Goal: Transaction & Acquisition: Book appointment/travel/reservation

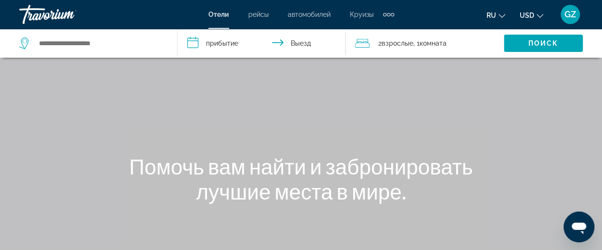
click at [392, 14] on div "Extra navigation items" at bounding box center [392, 14] width 3 height 3
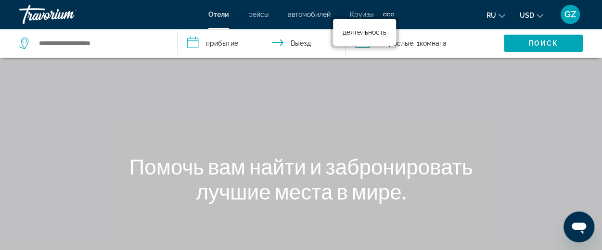
click at [358, 12] on span "Круизы" at bounding box center [362, 15] width 24 height 8
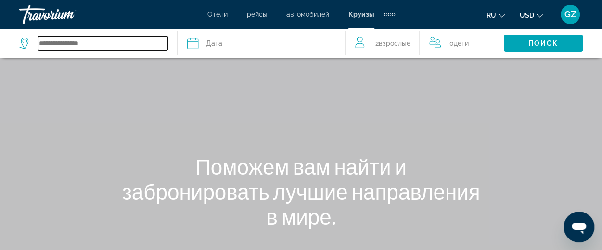
click at [79, 39] on input "Search widget" at bounding box center [103, 43] width 130 height 14
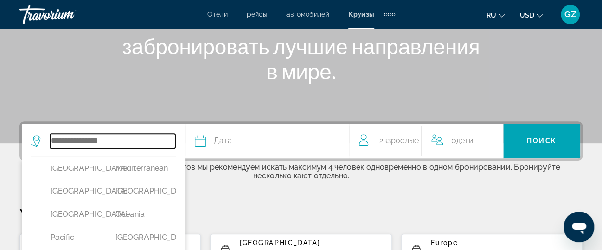
scroll to position [267, 0]
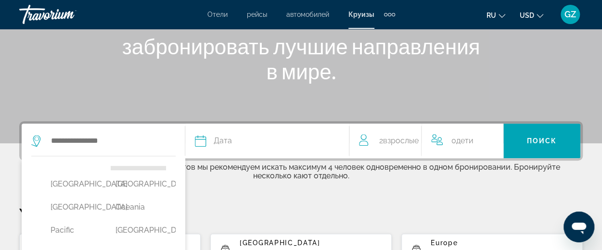
click at [128, 170] on button "Mediterranean" at bounding box center [138, 161] width 55 height 18
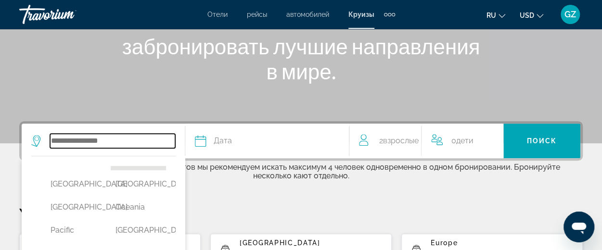
type input "**********"
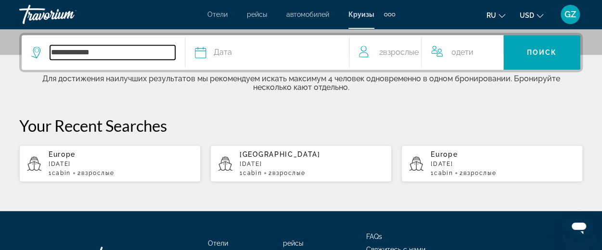
scroll to position [235, 0]
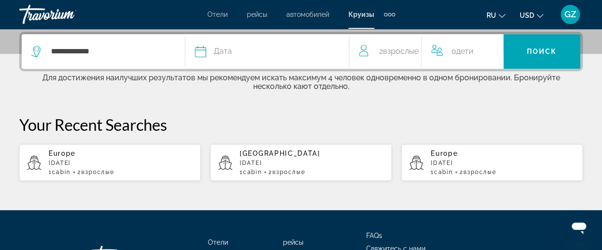
click at [218, 52] on span "Дата" at bounding box center [223, 51] width 18 height 13
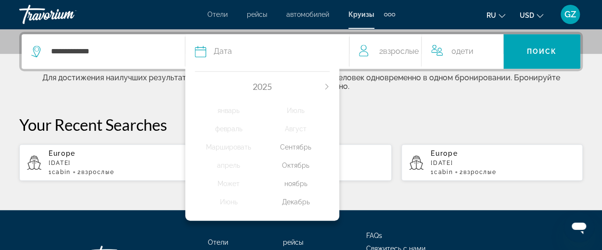
click at [295, 168] on div "Октябрь" at bounding box center [295, 165] width 67 height 17
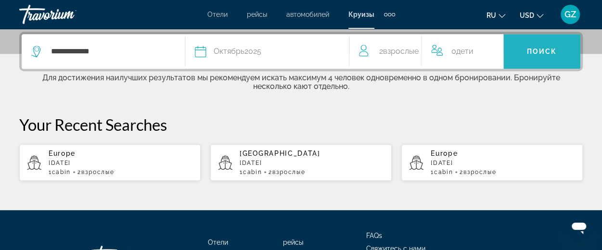
click at [538, 48] on span "Поиск" at bounding box center [542, 52] width 30 height 8
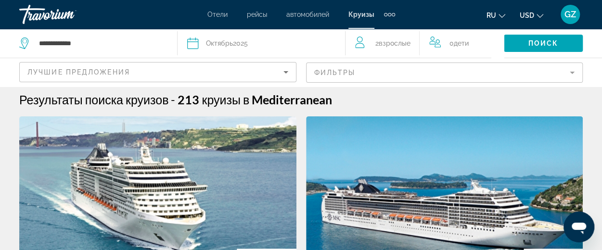
scroll to position [23, 0]
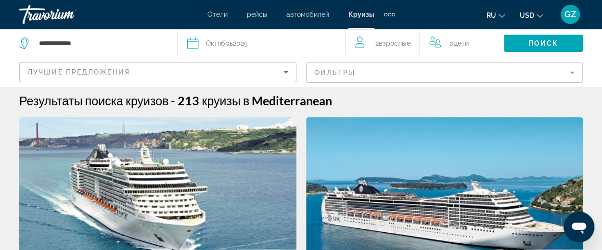
click at [414, 72] on mat-form-field "Фильтры" at bounding box center [444, 73] width 277 height 20
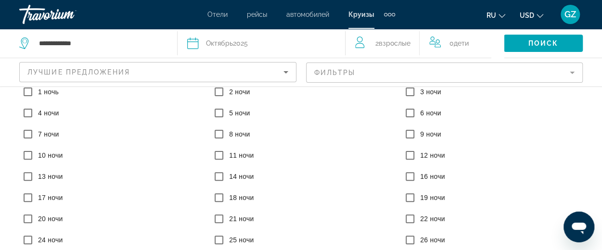
scroll to position [158, 0]
click at [531, 41] on span "Поиск" at bounding box center [544, 43] width 30 height 8
click at [374, 71] on mat-form-field "Фильтры" at bounding box center [444, 73] width 277 height 20
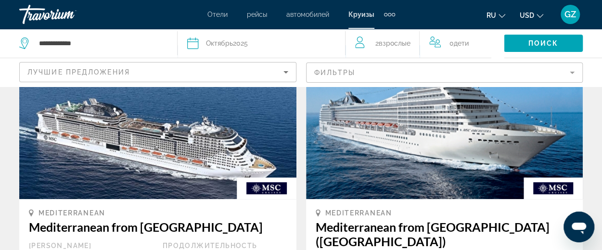
scroll to position [94, 0]
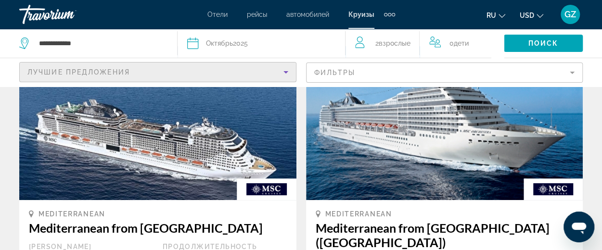
click at [140, 74] on div "Лучшие предложения" at bounding box center [155, 72] width 256 height 12
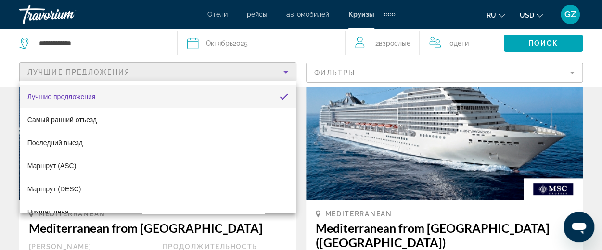
click at [140, 74] on div at bounding box center [301, 125] width 602 height 250
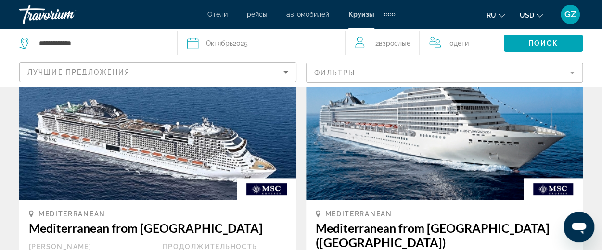
click at [357, 72] on mat-form-field "Фильтры" at bounding box center [444, 73] width 277 height 20
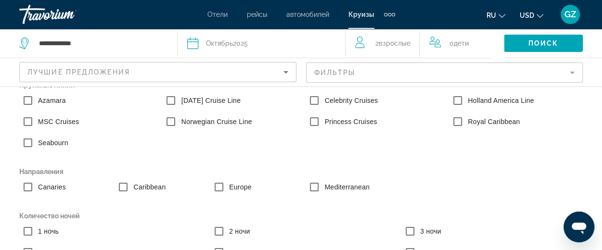
scroll to position [0, 0]
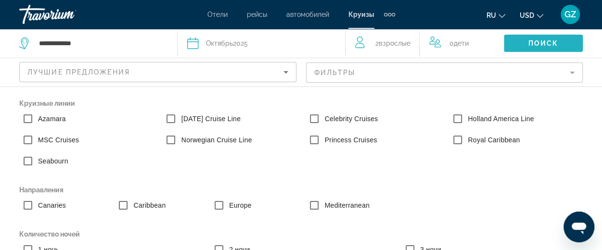
click at [536, 43] on span "Поиск" at bounding box center [544, 43] width 30 height 8
click at [558, 122] on div "Holland America Line" at bounding box center [515, 120] width 143 height 21
click at [448, 76] on mat-form-field "Фильтры" at bounding box center [444, 73] width 277 height 20
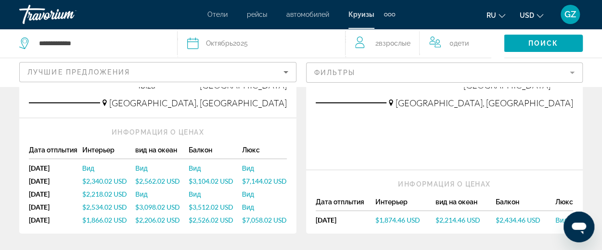
scroll to position [1430, 0]
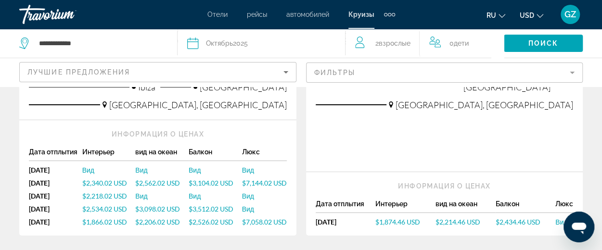
click at [50, 166] on div "[DATE]" at bounding box center [55, 170] width 53 height 8
click at [91, 179] on span "$2,340.02 USD" at bounding box center [104, 183] width 45 height 8
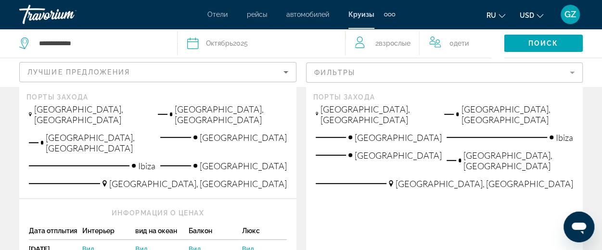
scroll to position [1389, 0]
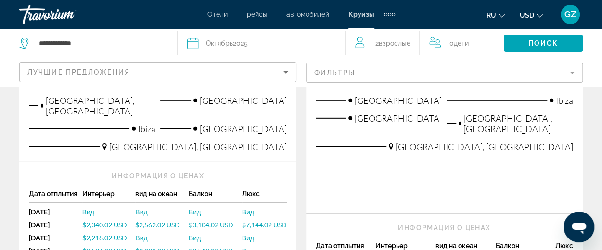
click at [56, 208] on div "[DATE]" at bounding box center [55, 212] width 53 height 8
click at [102, 221] on span "$2,340.02 USD" at bounding box center [104, 225] width 45 height 8
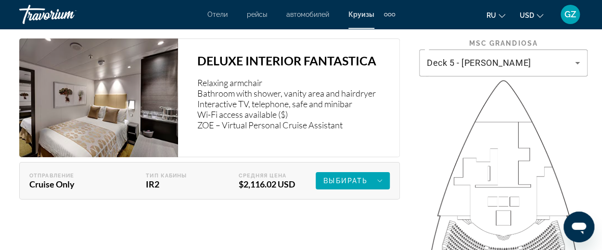
scroll to position [1570, 0]
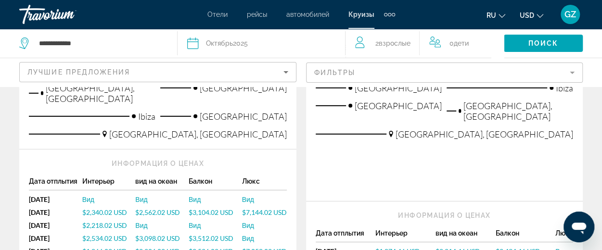
scroll to position [1402, 0]
click at [205, 208] on span "$3,104.02 USD" at bounding box center [211, 212] width 45 height 8
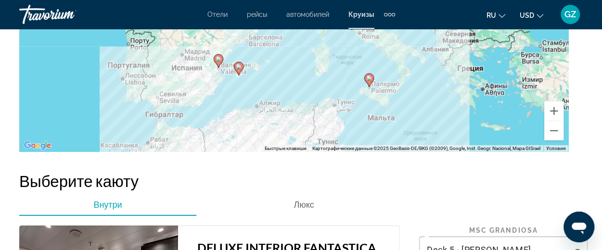
scroll to position [1393, 0]
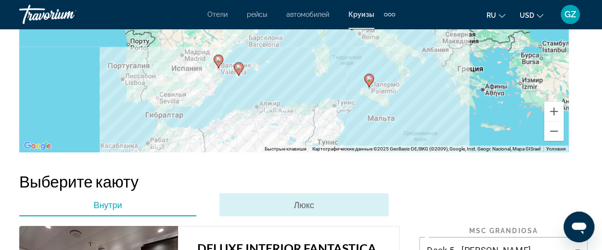
click at [296, 200] on span "Люкс" at bounding box center [304, 205] width 20 height 11
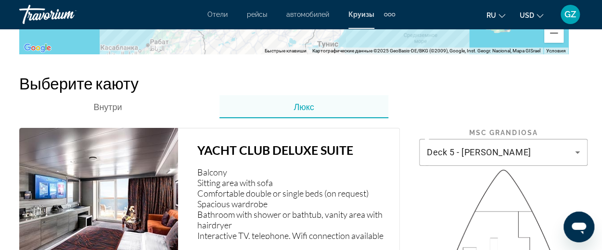
scroll to position [1445, 0]
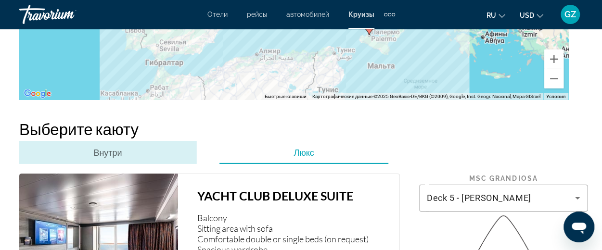
click at [110, 147] on span "Внутри" at bounding box center [107, 152] width 28 height 11
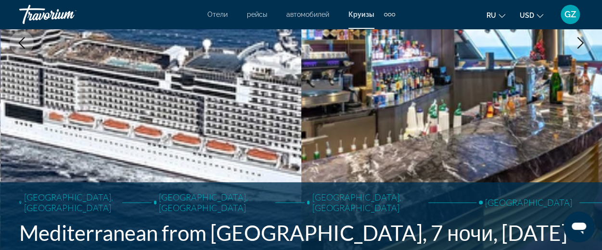
scroll to position [211, 0]
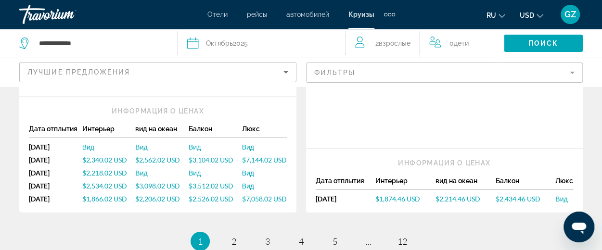
scroll to position [1453, 0]
click at [205, 156] on span "$3,104.02 USD" at bounding box center [211, 160] width 45 height 8
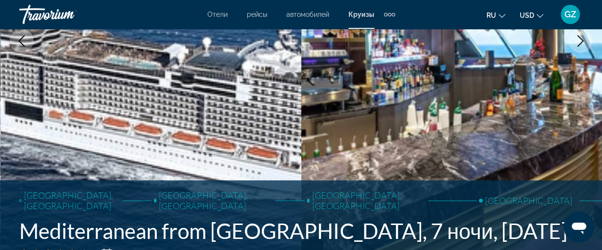
scroll to position [10, 0]
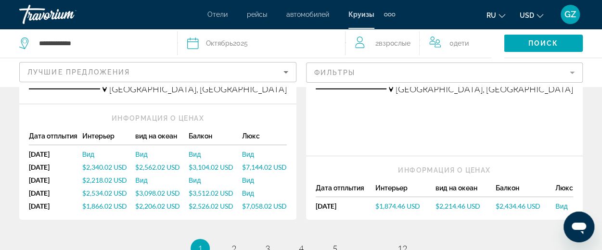
scroll to position [1562, 0]
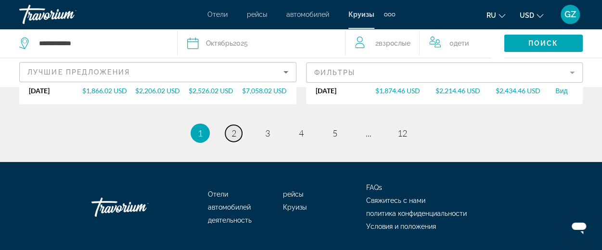
click at [234, 128] on span "2" at bounding box center [234, 133] width 5 height 11
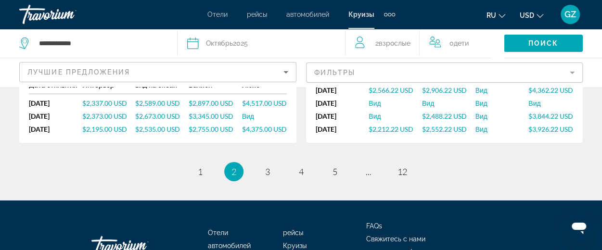
scroll to position [1471, 0]
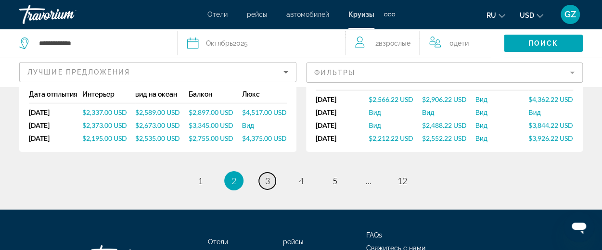
click at [265, 176] on span "3" at bounding box center [267, 181] width 5 height 11
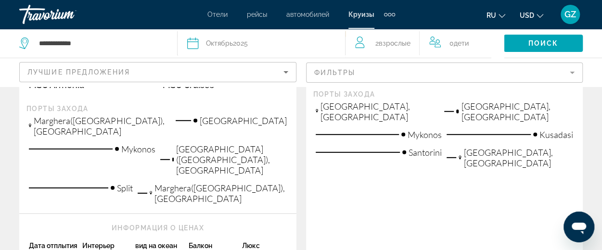
scroll to position [1347, 0]
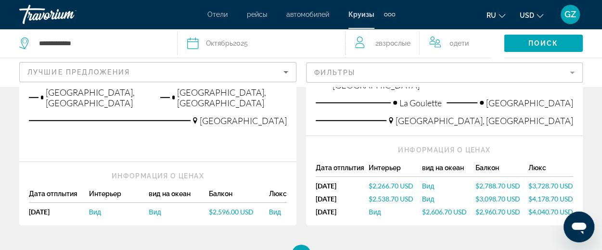
scroll to position [1371, 0]
click at [201, 250] on span "1" at bounding box center [200, 255] width 5 height 11
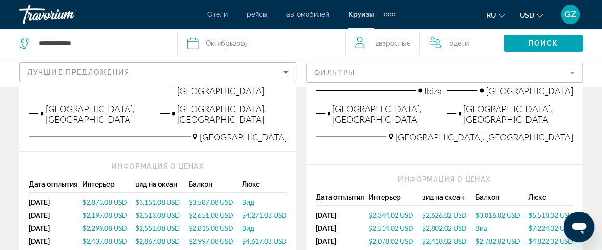
scroll to position [937, 0]
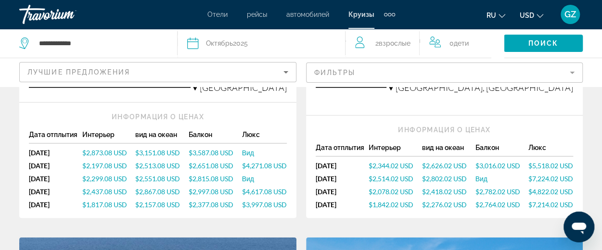
click at [488, 162] on span "$3,016.02 USD" at bounding box center [497, 166] width 45 height 8
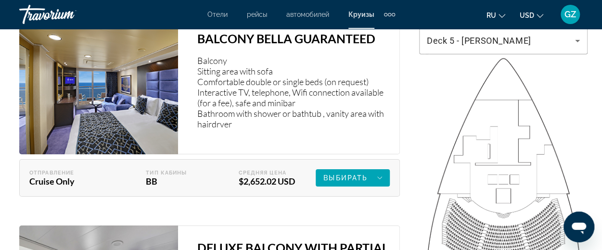
scroll to position [1602, 0]
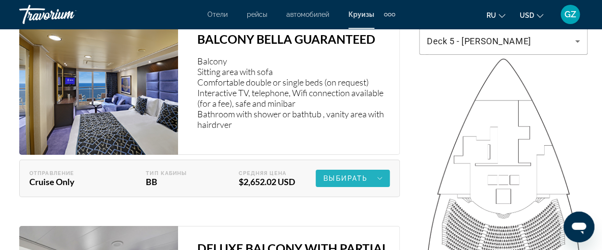
click at [353, 173] on div "Выбирать" at bounding box center [353, 179] width 59 height 12
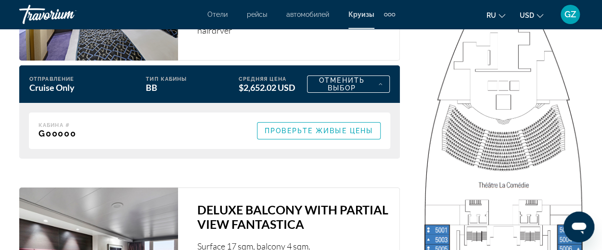
scroll to position [1670, 0]
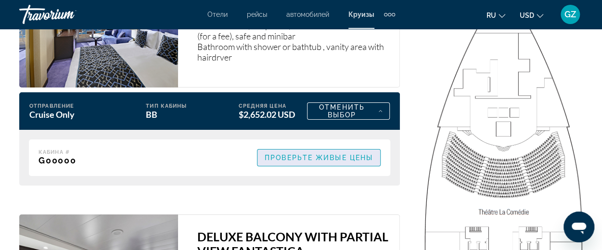
click at [340, 154] on span "Проверьте живые цены" at bounding box center [319, 158] width 108 height 8
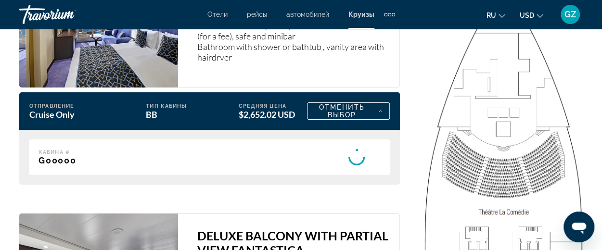
click at [340, 149] on mat-spinner "Main content" at bounding box center [357, 157] width 48 height 16
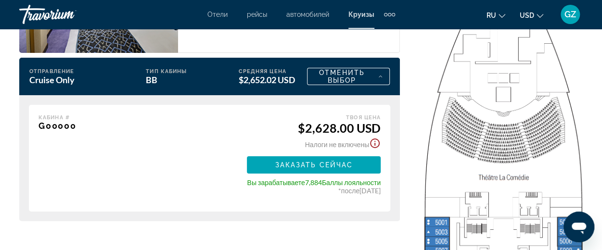
scroll to position [1705, 0]
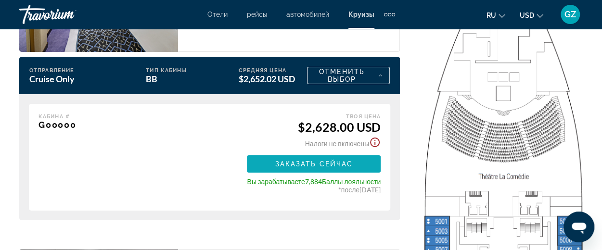
click at [323, 160] on span "Заказать сейчас" at bounding box center [314, 164] width 78 height 8
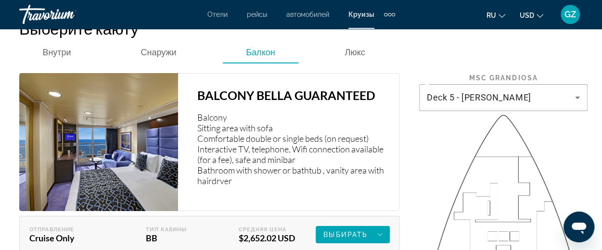
scroll to position [1546, 0]
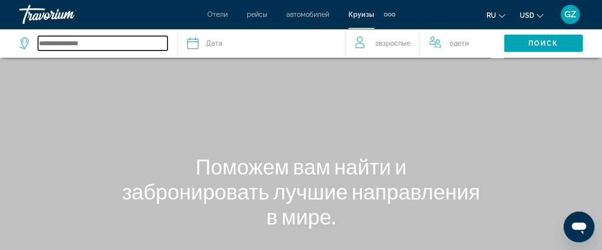
click at [92, 38] on input "Search widget" at bounding box center [103, 43] width 130 height 14
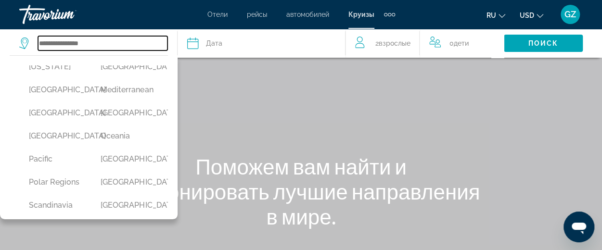
scroll to position [225, 0]
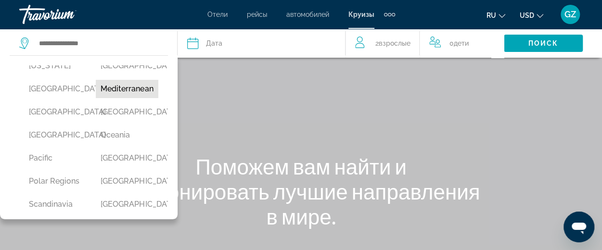
click at [122, 98] on button "Mediterranean" at bounding box center [127, 89] width 62 height 18
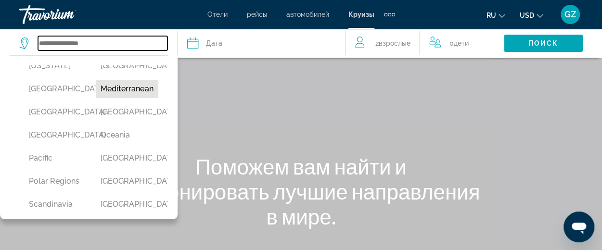
type input "**********"
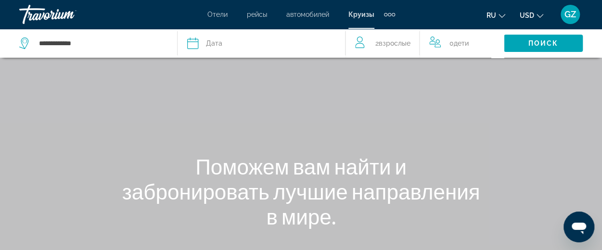
click at [193, 44] on icon "Search widget" at bounding box center [193, 44] width 12 height 12
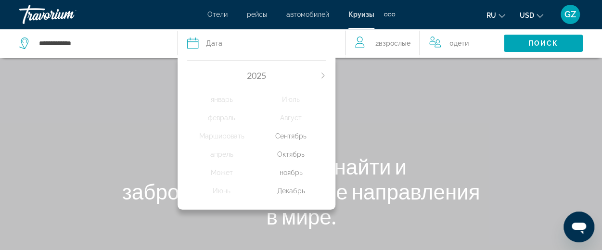
click at [291, 153] on div "Октябрь" at bounding box center [291, 154] width 69 height 17
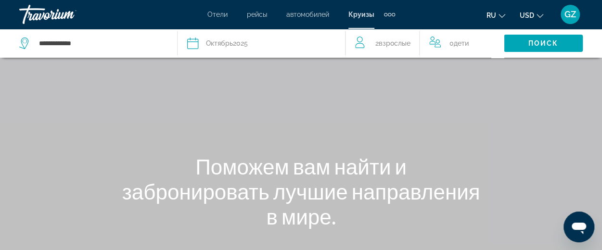
click at [236, 50] on button "Дата [DATE] [DATE] февраль Маршировать апрель Может Июнь Июль Август Сентябрь О…" at bounding box center [261, 43] width 148 height 29
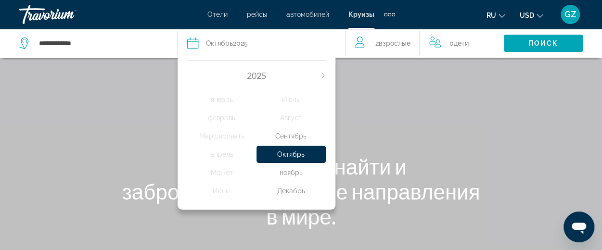
click at [286, 133] on div "Сентябрь" at bounding box center [291, 136] width 69 height 17
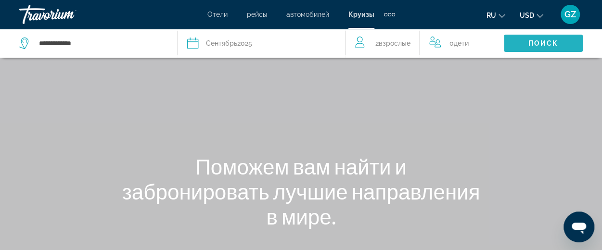
click at [531, 40] on span "Поиск" at bounding box center [544, 43] width 30 height 8
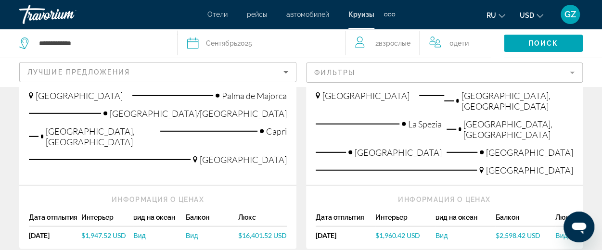
scroll to position [1326, 0]
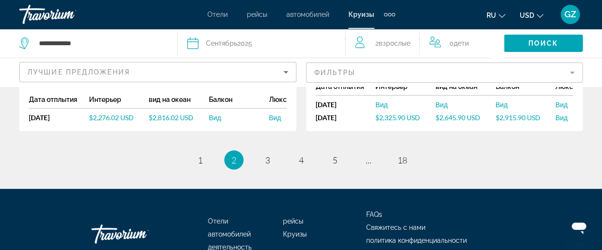
scroll to position [1390, 0]
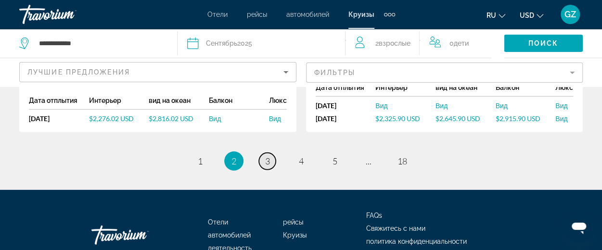
click at [269, 156] on span "3" at bounding box center [267, 161] width 5 height 11
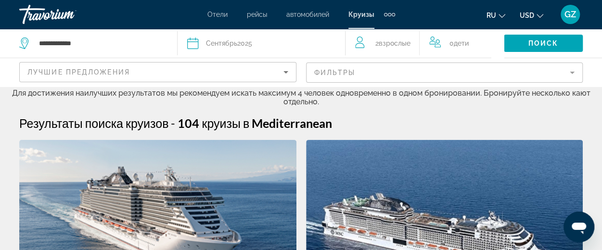
click at [340, 74] on mat-form-field "Фильтры" at bounding box center [444, 73] width 277 height 20
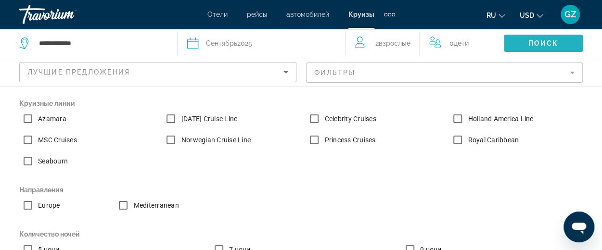
click at [545, 45] on span "Поиск" at bounding box center [544, 43] width 30 height 8
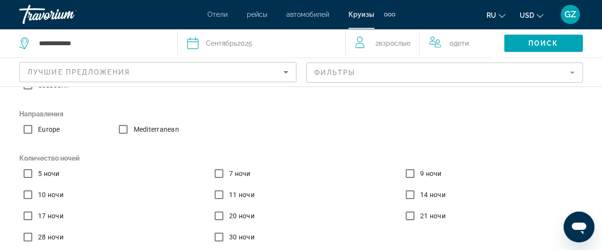
scroll to position [43, 0]
click at [545, 40] on span "Поиск" at bounding box center [544, 43] width 30 height 8
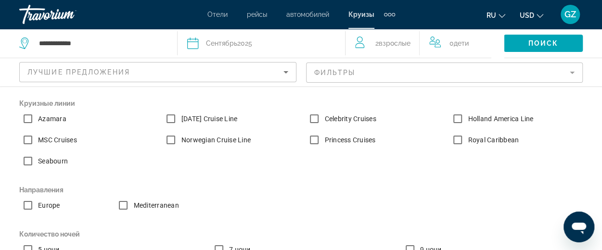
click at [593, 42] on div "Поиск" at bounding box center [553, 43] width 98 height 29
click at [533, 39] on span "Поиск" at bounding box center [544, 43] width 30 height 8
click at [271, 97] on p "Круизные линии" at bounding box center [301, 103] width 564 height 13
click at [563, 38] on span "Search widget" at bounding box center [543, 43] width 79 height 23
click at [356, 14] on span "Круизы" at bounding box center [362, 15] width 26 height 8
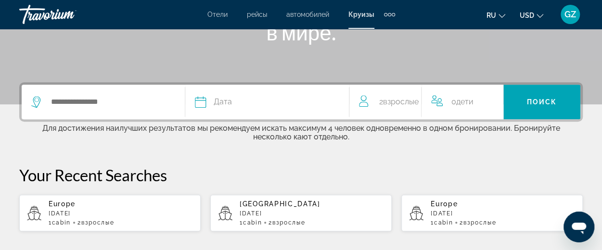
scroll to position [184, 0]
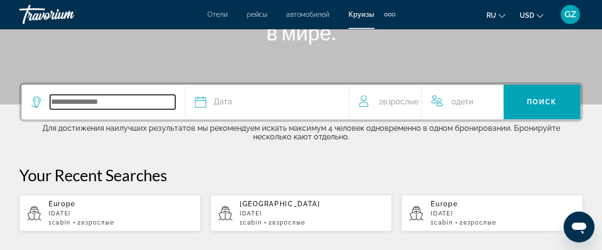
click at [148, 105] on input "Search widget" at bounding box center [112, 102] width 125 height 14
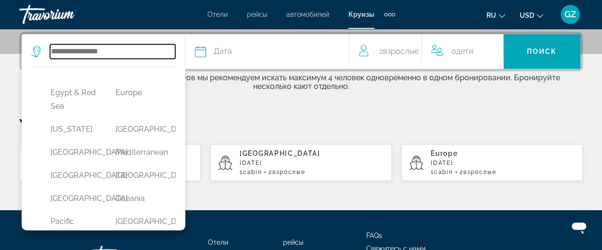
scroll to position [189, 0]
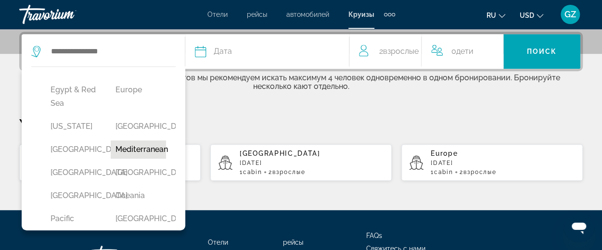
click at [136, 159] on button "Mediterranean" at bounding box center [138, 150] width 55 height 18
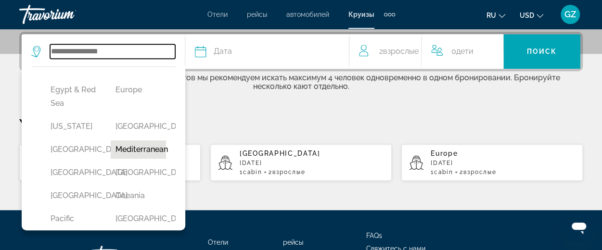
type input "**********"
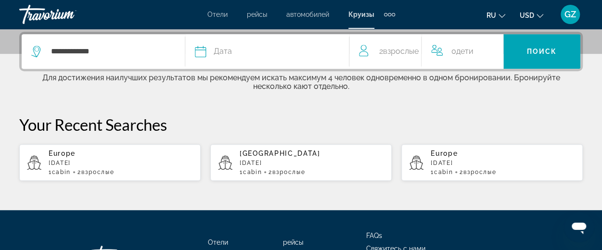
click at [263, 52] on div "Дата" at bounding box center [267, 51] width 144 height 13
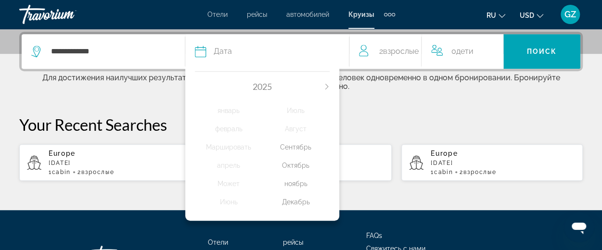
click at [298, 145] on div "Сентябрь" at bounding box center [295, 147] width 67 height 17
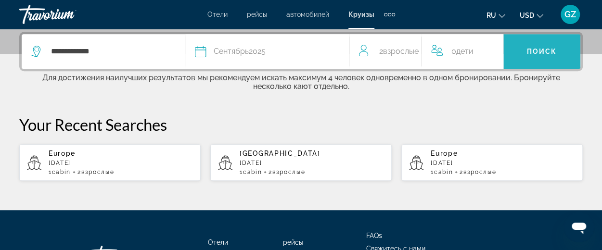
click at [529, 53] on span "Поиск" at bounding box center [542, 52] width 30 height 8
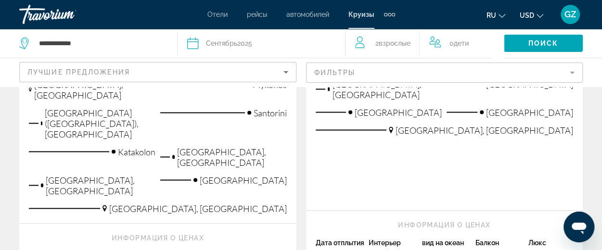
scroll to position [832, 0]
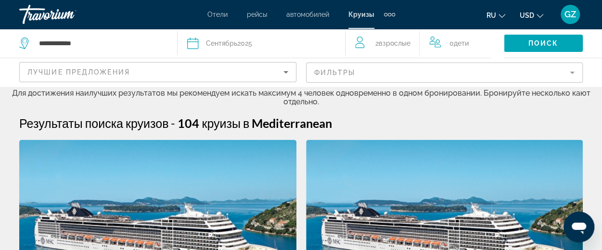
click at [262, 45] on div "Дата [DATE]" at bounding box center [261, 43] width 148 height 13
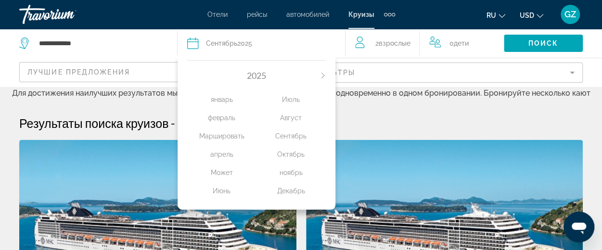
click at [288, 156] on div "Октябрь" at bounding box center [291, 154] width 69 height 17
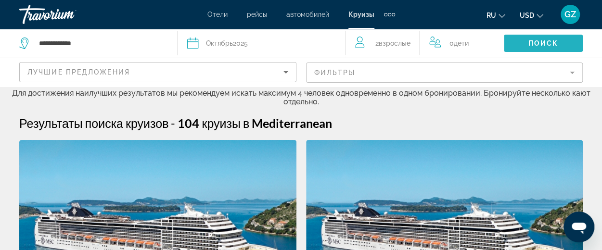
click at [536, 43] on span "Поиск" at bounding box center [544, 43] width 30 height 8
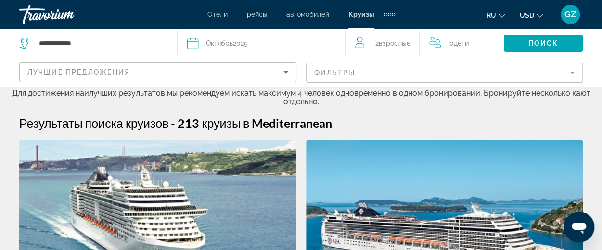
click at [329, 70] on mat-form-field "Фильтры" at bounding box center [444, 73] width 277 height 20
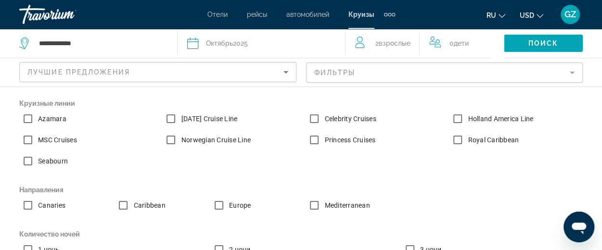
click at [43, 141] on label "MSC Cruises" at bounding box center [56, 140] width 41 height 10
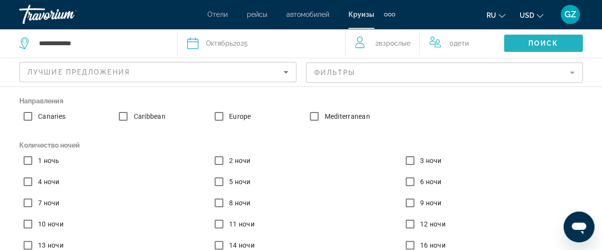
click at [543, 43] on span "Поиск" at bounding box center [544, 43] width 30 height 8
click at [418, 10] on div "ru English Español Français Italiano Português русский USD USD ($) MXN (Mex$) C…" at bounding box center [494, 14] width 179 height 20
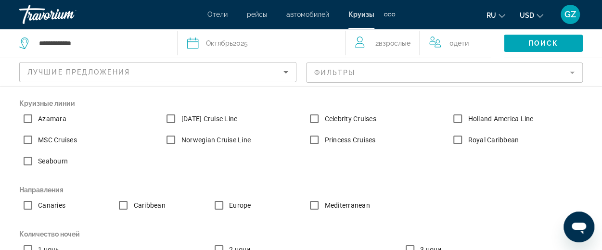
click at [572, 103] on p "Круизные линии" at bounding box center [301, 103] width 564 height 13
click at [593, 47] on div "Поиск" at bounding box center [553, 43] width 98 height 29
click at [557, 45] on span "Поиск" at bounding box center [544, 43] width 30 height 8
click at [414, 53] on div "2 Взрослый Взрослые" at bounding box center [387, 43] width 65 height 29
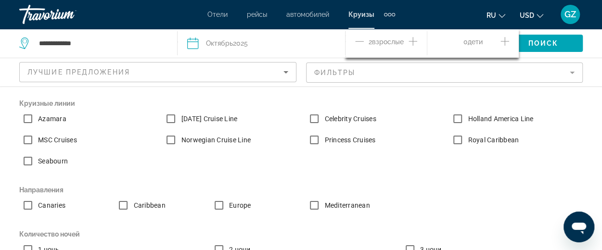
click at [414, 53] on div "2 Взрослый Взрослые" at bounding box center [391, 43] width 72 height 29
click at [550, 44] on span "Поиск" at bounding box center [544, 43] width 30 height 8
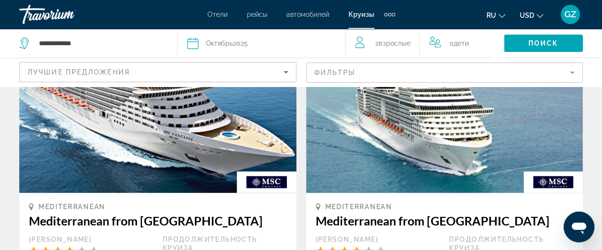
scroll to position [514, 0]
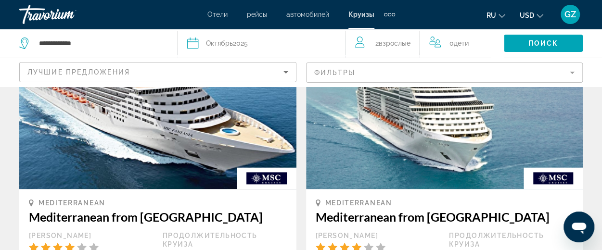
click at [395, 74] on mat-form-field "Фильтры" at bounding box center [444, 73] width 277 height 20
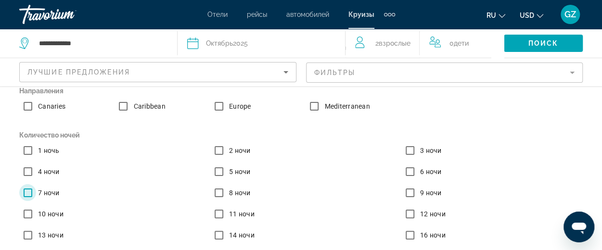
scroll to position [0, 0]
click at [526, 126] on div "Круизные линии Azamara [DATE] Cruise Line Celebrity Cruises Holland America Lin…" at bounding box center [300, 176] width 573 height 356
drag, startPoint x: 596, startPoint y: 41, endPoint x: 548, endPoint y: 37, distance: 47.8
click at [548, 37] on div "Поиск" at bounding box center [553, 43] width 98 height 29
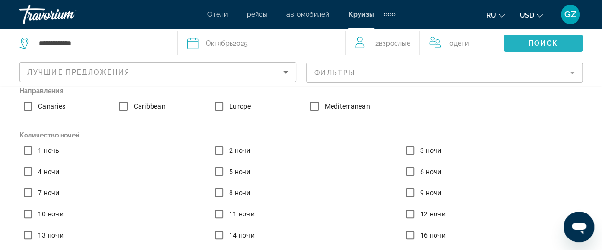
click at [548, 37] on span "Search widget" at bounding box center [543, 43] width 79 height 23
click at [545, 41] on span "Поиск" at bounding box center [544, 43] width 30 height 8
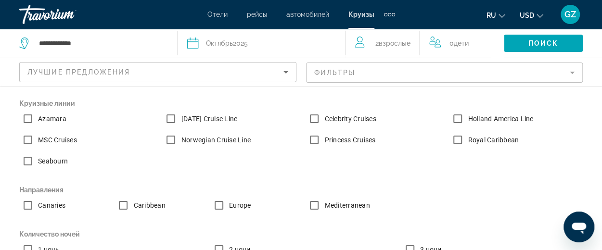
click at [447, 17] on div "ru English Español Français Italiano Português русский USD USD ($) MXN (Mex$) C…" at bounding box center [494, 14] width 179 height 20
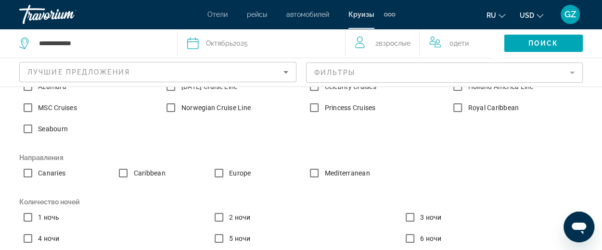
scroll to position [33, 0]
click at [362, 14] on span "Круизы" at bounding box center [362, 15] width 26 height 8
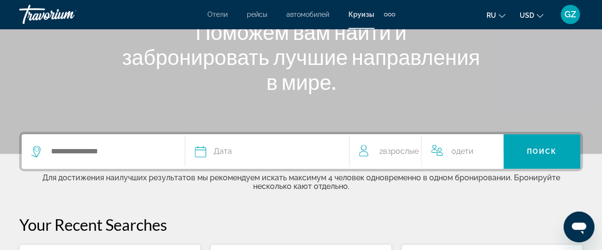
scroll to position [134, 0]
click at [120, 159] on div "Search widget" at bounding box center [103, 152] width 144 height 35
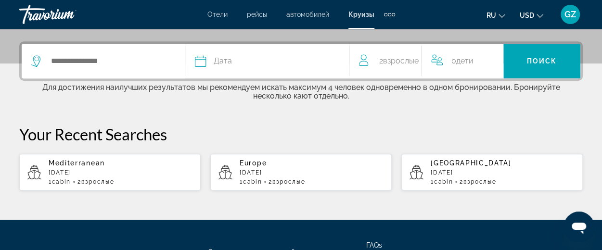
scroll to position [235, 0]
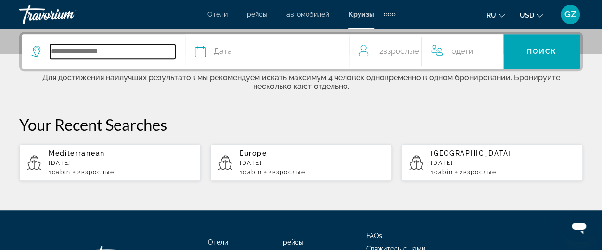
click at [119, 57] on input "Search widget" at bounding box center [112, 51] width 125 height 14
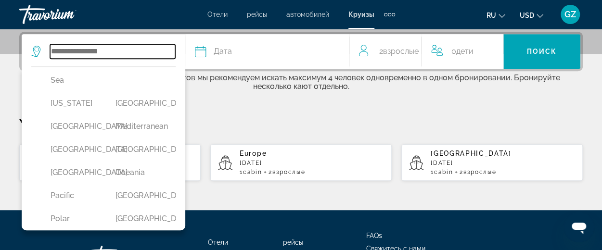
scroll to position [218, 0]
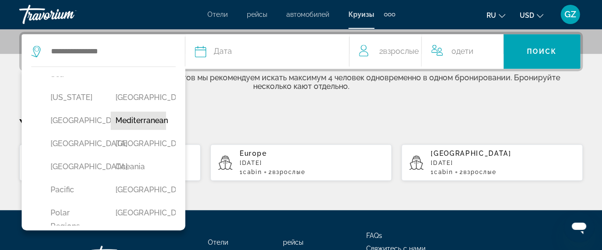
click at [127, 130] on button "Mediterranean" at bounding box center [138, 121] width 55 height 18
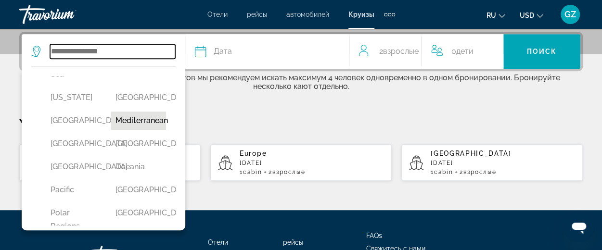
type input "**********"
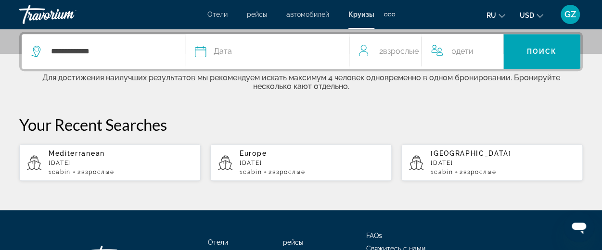
click at [259, 53] on div "Дата" at bounding box center [267, 51] width 144 height 13
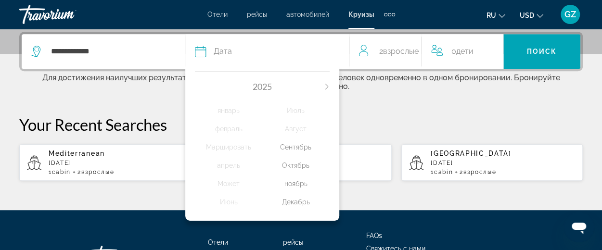
click at [294, 168] on div "Октябрь" at bounding box center [295, 165] width 67 height 17
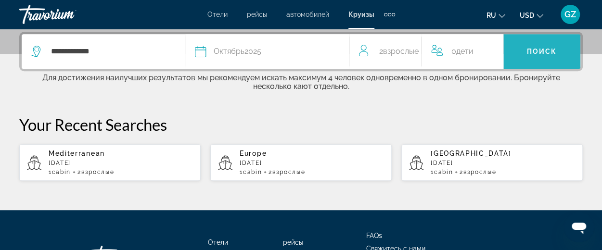
click at [526, 47] on span "Search widget" at bounding box center [542, 51] width 77 height 23
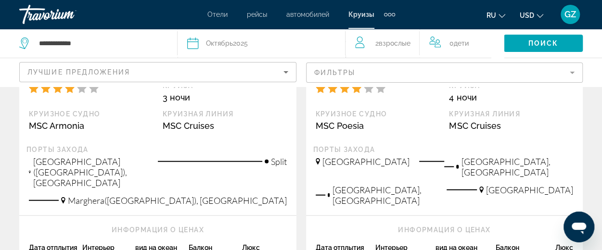
scroll to position [1258, 0]
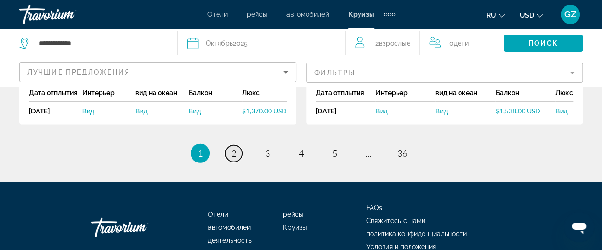
click at [235, 148] on span "2" at bounding box center [234, 153] width 5 height 11
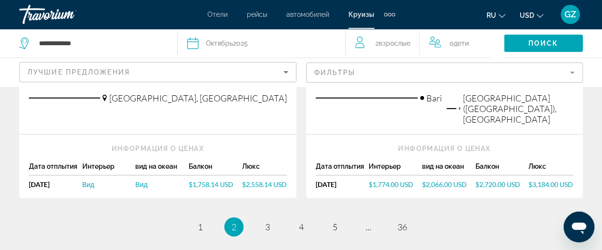
scroll to position [1416, 0]
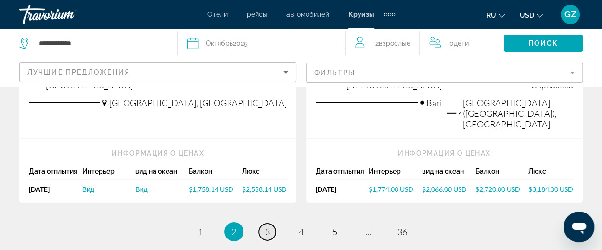
click at [268, 227] on span "3" at bounding box center [267, 232] width 5 height 11
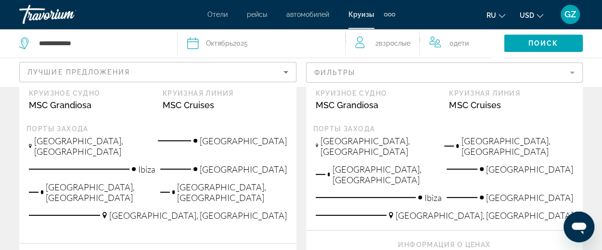
scroll to position [1330, 0]
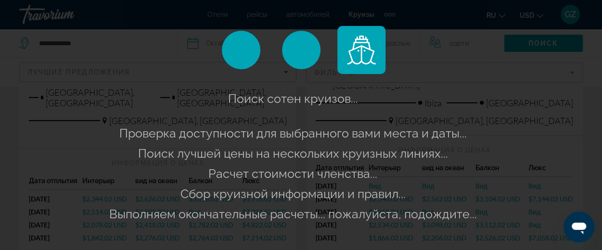
scroll to position [1426, 0]
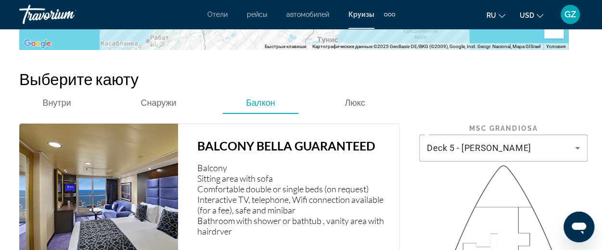
scroll to position [1495, 0]
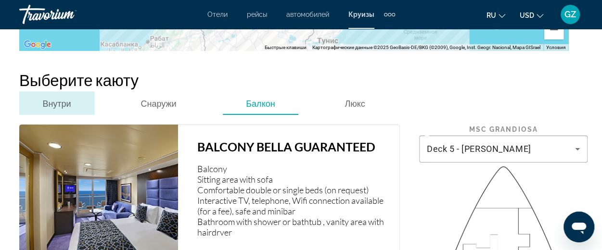
click at [55, 98] on span "Внутри" at bounding box center [56, 103] width 28 height 11
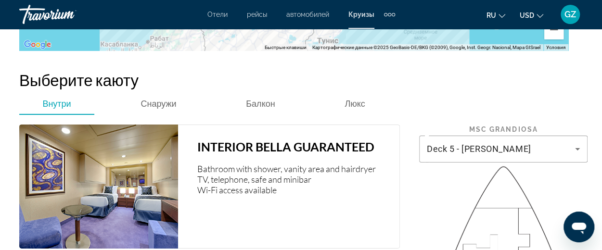
scroll to position [1609, 0]
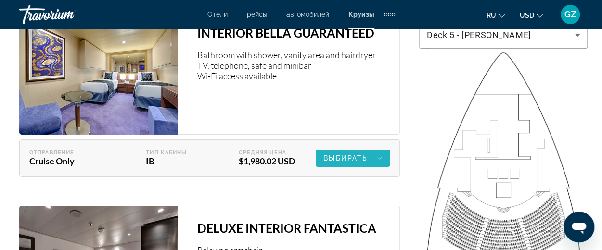
click at [335, 155] on span "Выбирать" at bounding box center [346, 159] width 44 height 8
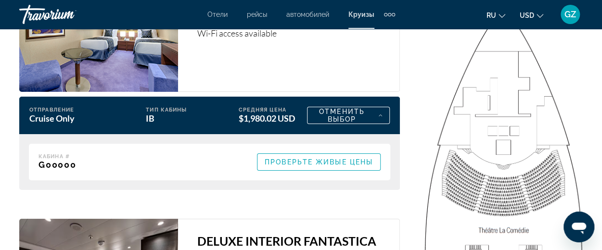
scroll to position [1652, 0]
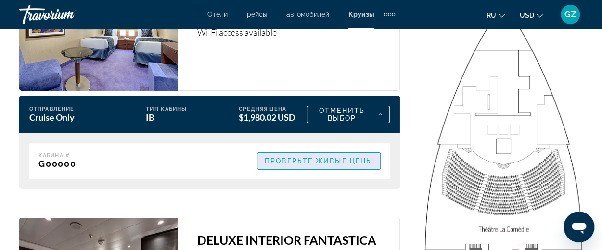
click at [325, 157] on span "Проверьте живые цены" at bounding box center [319, 161] width 108 height 8
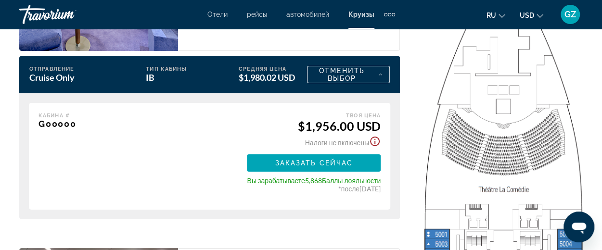
scroll to position [1692, 0]
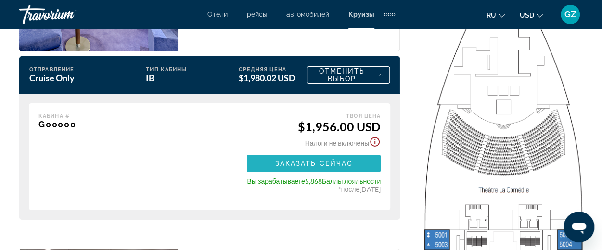
click at [321, 160] on span "Заказать сейчас" at bounding box center [314, 164] width 78 height 8
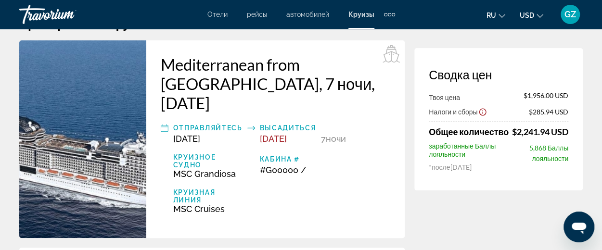
scroll to position [23, 0]
